Goal: Navigation & Orientation: Understand site structure

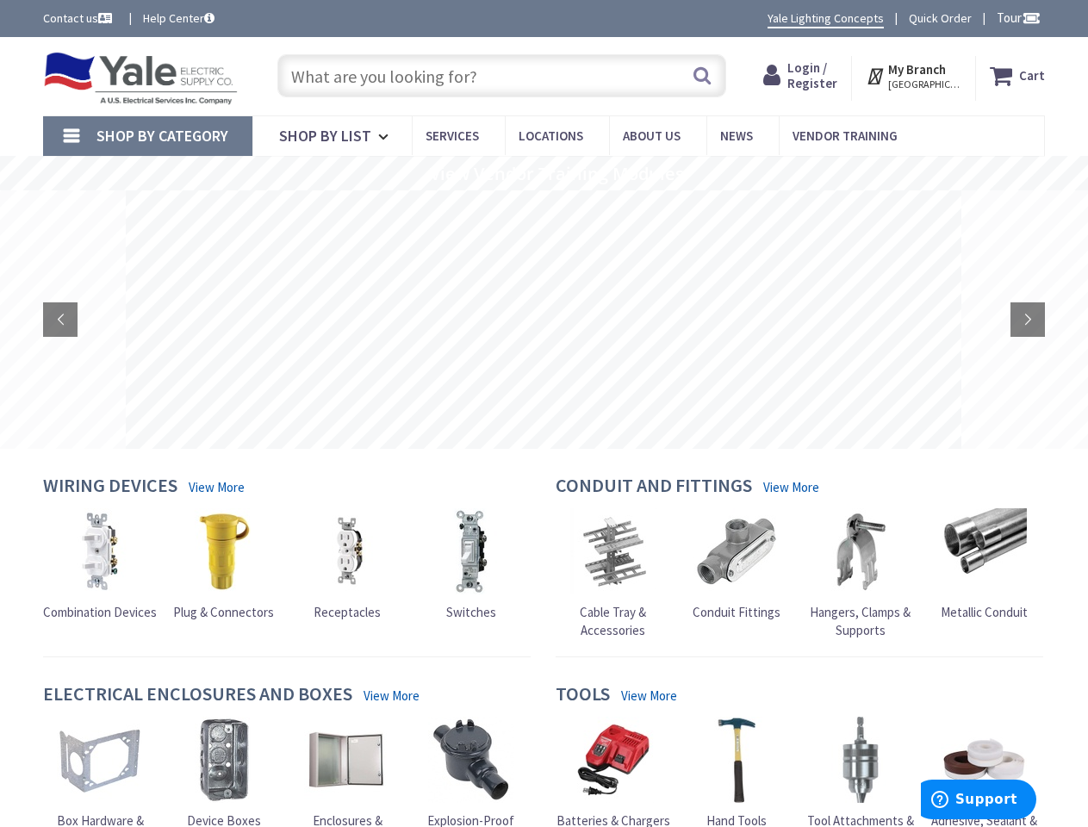
click at [543, 413] on rs-layer at bounding box center [543, 319] width 835 height 258
click at [1015, 17] on span "Tour" at bounding box center [1018, 17] width 44 height 16
click at [914, 76] on strong "My Branch" at bounding box center [917, 69] width 58 height 16
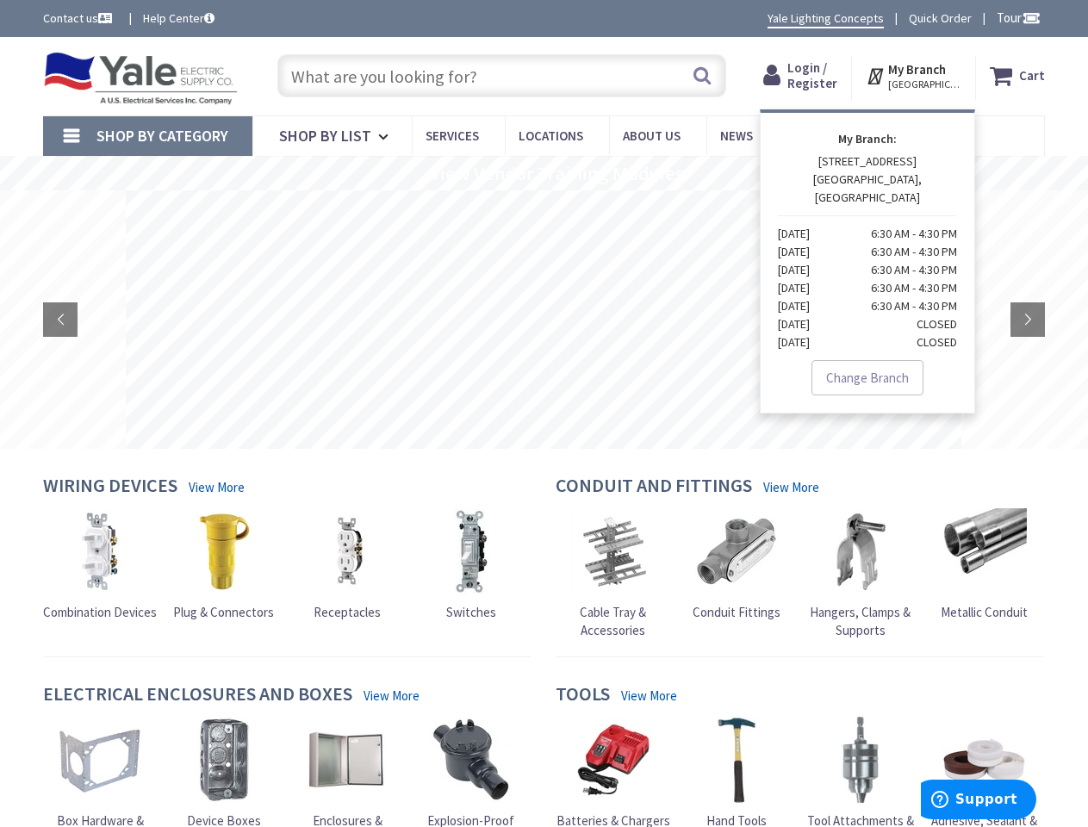
click at [147, 136] on span "Shop By Category" at bounding box center [162, 136] width 132 height 20
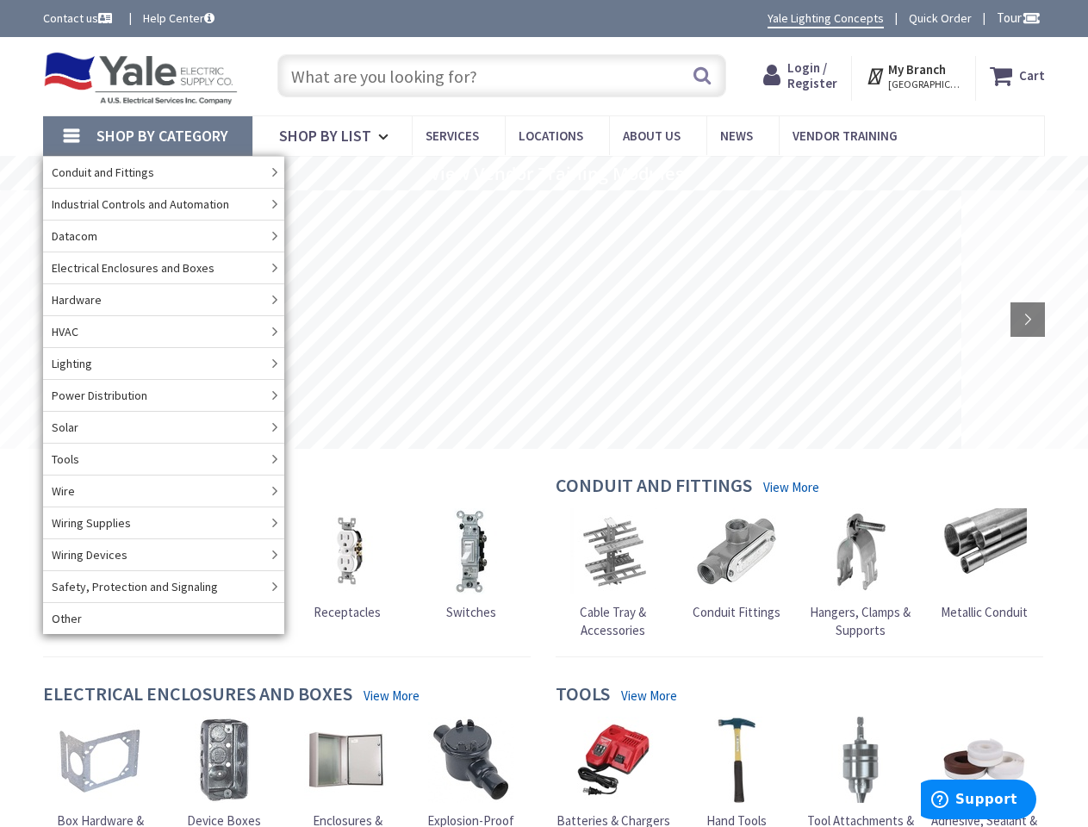
click at [543, 173] on rs-slide "View Vendor Training Modules" at bounding box center [544, 173] width 1088 height 34
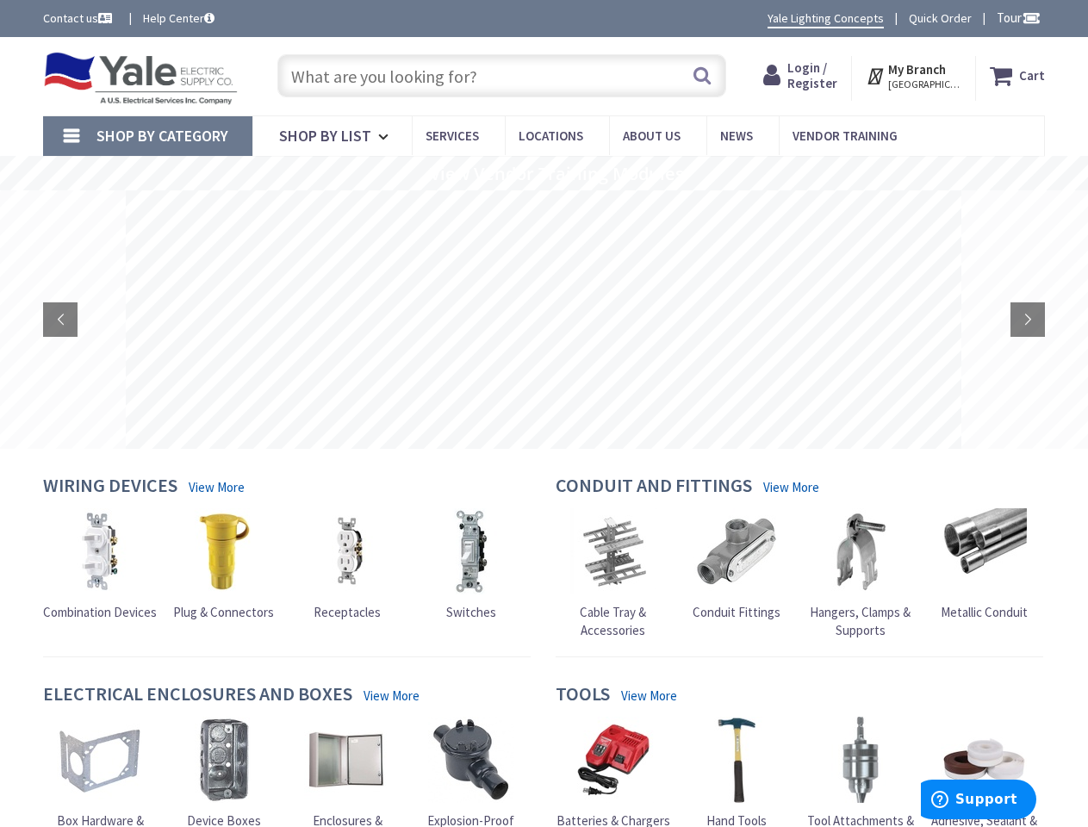
click at [543, 320] on rs-layer at bounding box center [543, 319] width 835 height 258
click at [60, 320] on rs-arrow at bounding box center [60, 319] width 34 height 34
click at [1027, 320] on rs-arrow at bounding box center [1027, 319] width 34 height 34
